Goal: Transaction & Acquisition: Purchase product/service

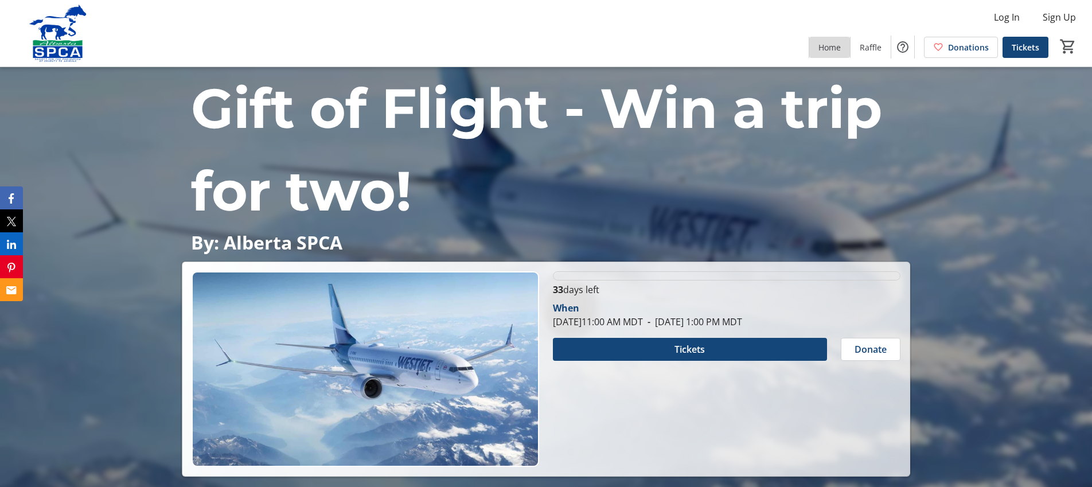
click at [836, 48] on span "Home" at bounding box center [829, 47] width 22 height 12
click at [869, 49] on span "Raffle" at bounding box center [871, 47] width 22 height 12
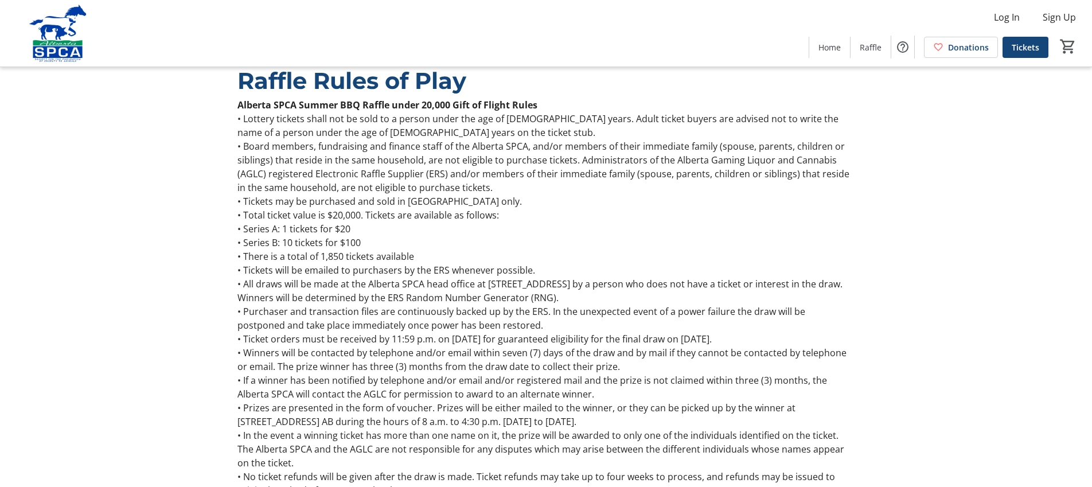
scroll to position [590, 0]
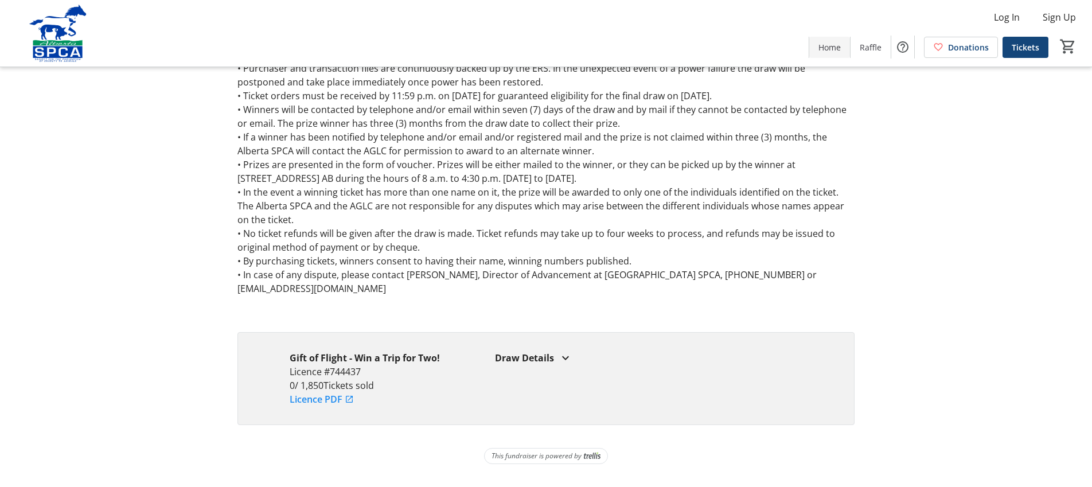
click at [828, 49] on span "Home" at bounding box center [829, 47] width 22 height 12
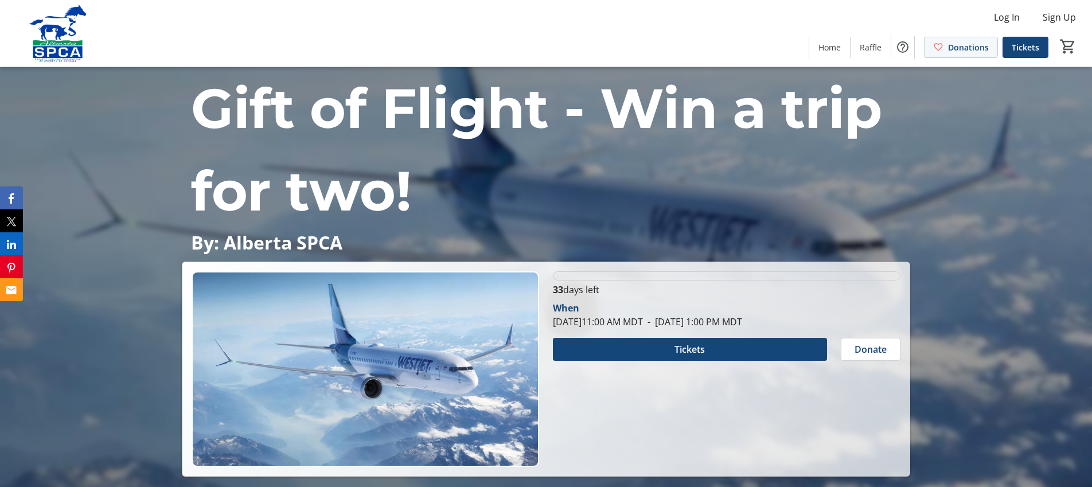
click at [973, 54] on span at bounding box center [960, 47] width 73 height 28
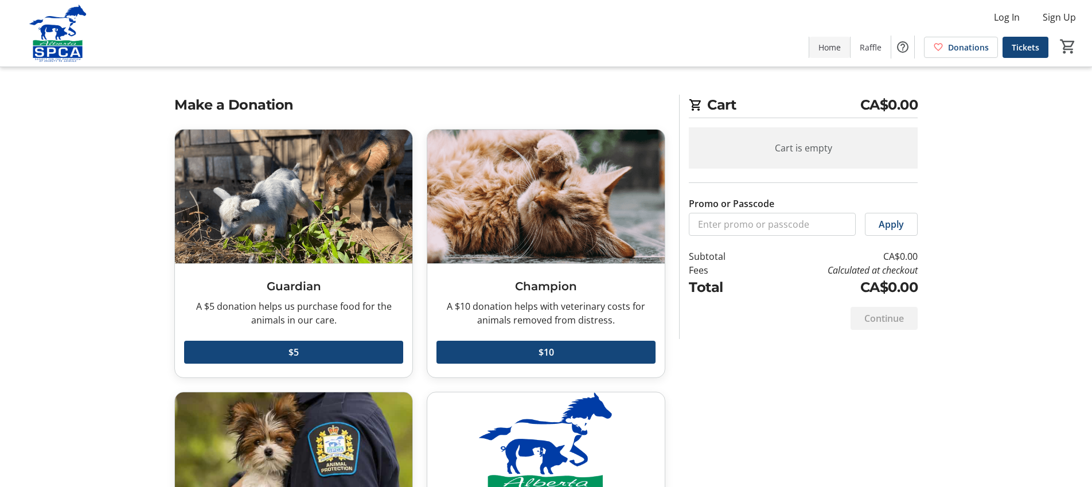
click at [830, 45] on span "Home" at bounding box center [829, 47] width 22 height 12
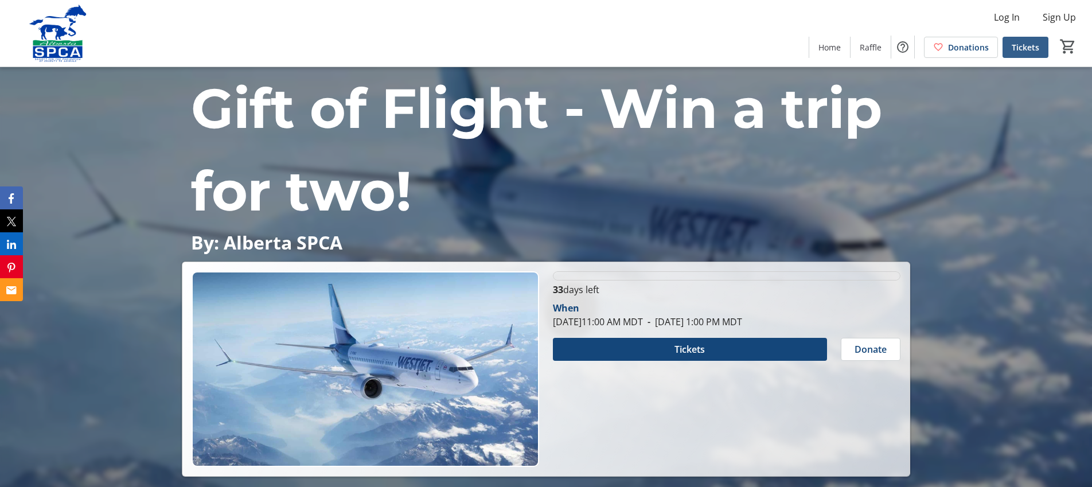
click at [1017, 49] on span "Tickets" at bounding box center [1026, 47] width 28 height 12
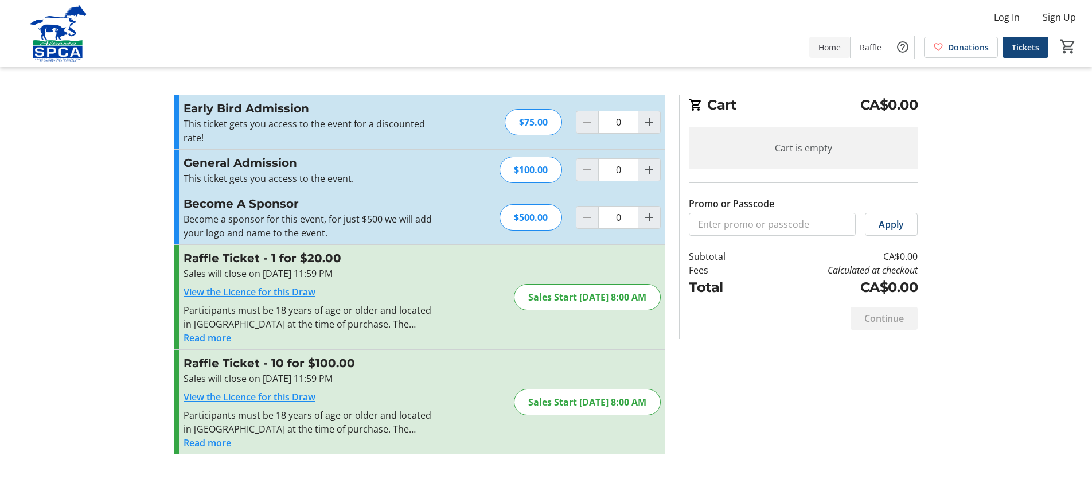
click at [835, 52] on span "Home" at bounding box center [829, 47] width 22 height 12
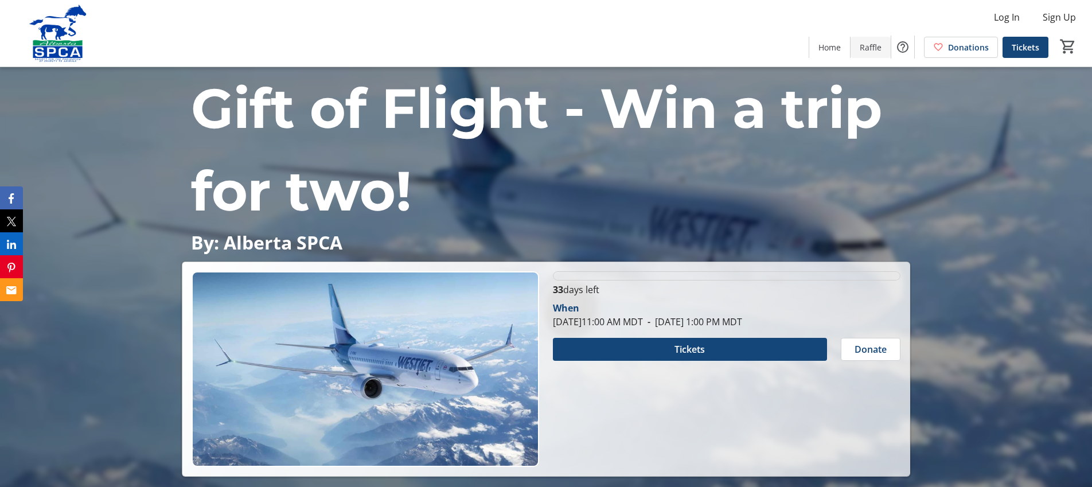
click at [874, 48] on span "Raffle" at bounding box center [871, 47] width 22 height 12
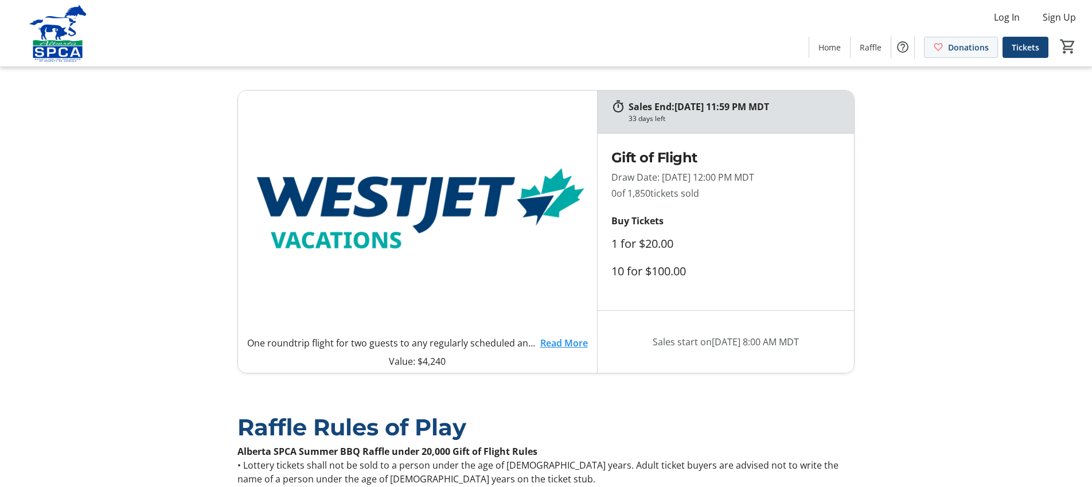
click at [958, 52] on span "Donations" at bounding box center [968, 47] width 41 height 12
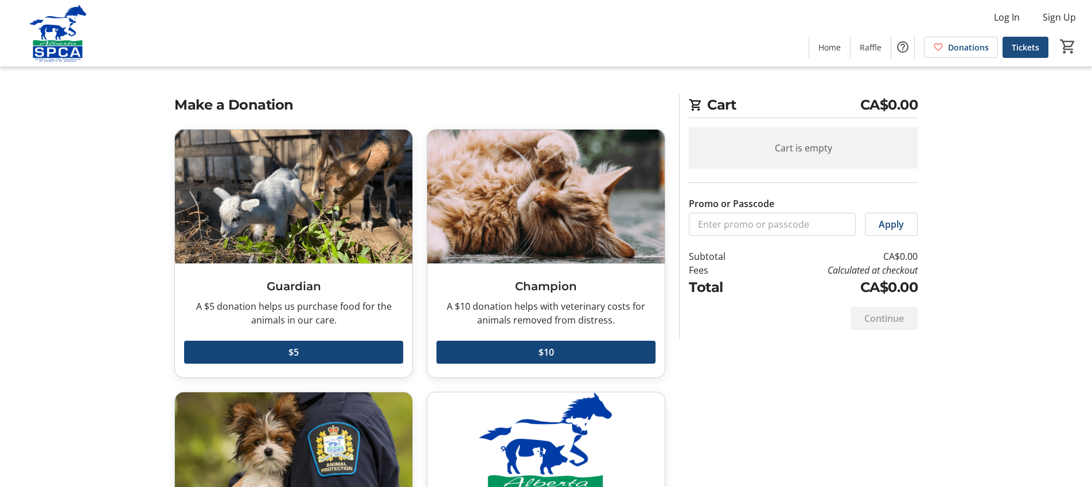
click at [1030, 50] on span "Tickets" at bounding box center [1026, 47] width 28 height 12
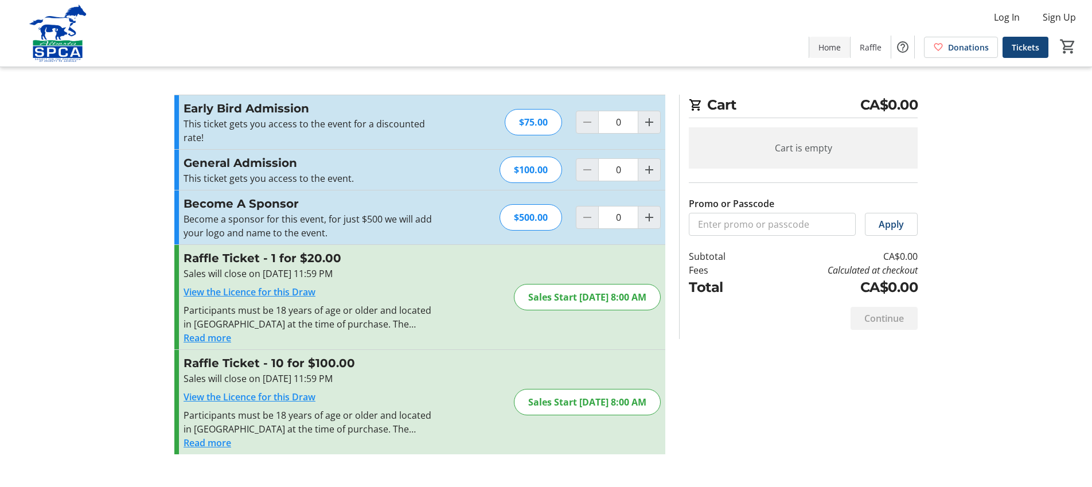
click at [822, 41] on span "Home" at bounding box center [829, 47] width 22 height 12
